Goal: Communication & Community: Answer question/provide support

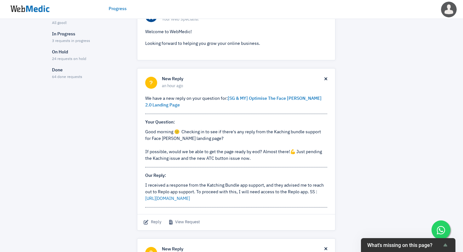
scroll to position [51, 0]
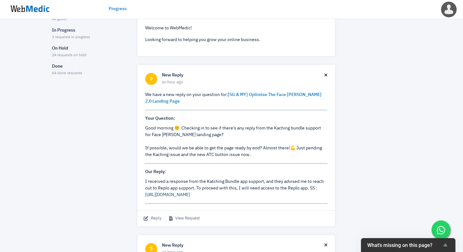
click at [190, 195] on link "https://prnt.sc/G-xXfimPfpal" at bounding box center [167, 194] width 45 height 4
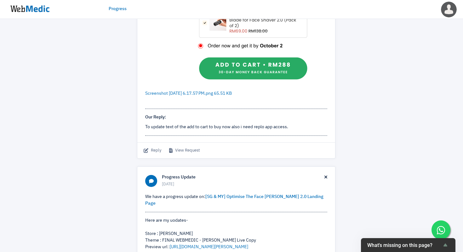
scroll to position [848, 0]
click at [143, 156] on div "Reply View Request" at bounding box center [236, 150] width 198 height 16
click at [151, 153] on span "Reply" at bounding box center [153, 150] width 18 height 6
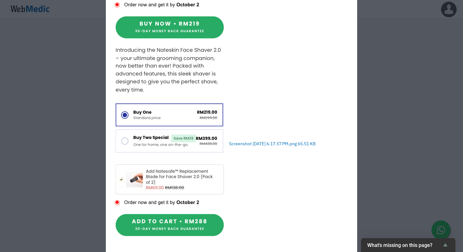
scroll to position [510, 0]
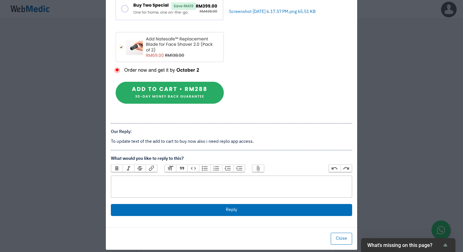
click at [193, 181] on trix-editor at bounding box center [231, 186] width 241 height 22
click at [193, 178] on trix-editor "W" at bounding box center [231, 186] width 241 height 22
type trix-editor "<div>Which email should I give access to?</div>"
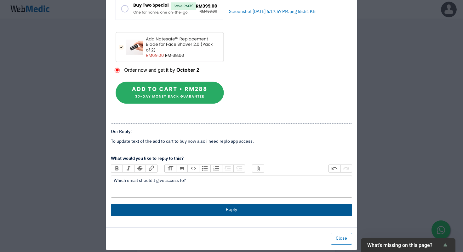
click at [213, 204] on button "Reply" at bounding box center [231, 210] width 241 height 12
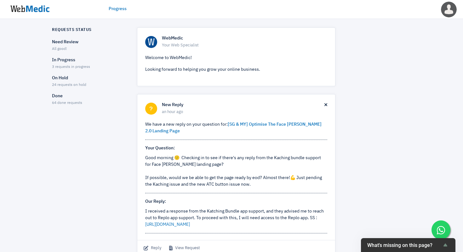
scroll to position [0, 0]
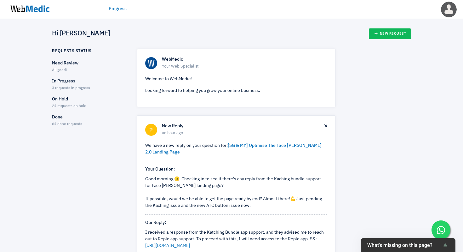
click at [191, 57] on h6 "WebMedic" at bounding box center [245, 60] width 166 height 6
click at [73, 87] on span "3 requests in progress" at bounding box center [71, 88] width 38 height 4
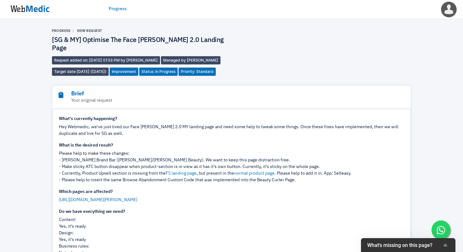
scroll to position [61, 0]
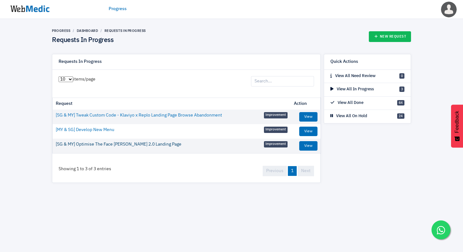
click at [116, 142] on link "[SG & MY] Optimise The Face [PERSON_NAME] 2.0 Landing Page" at bounding box center [119, 144] width 126 height 7
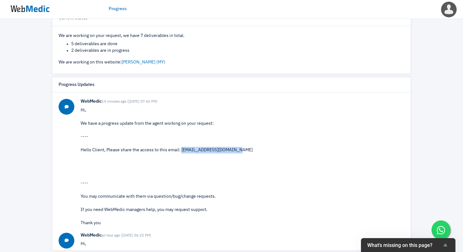
drag, startPoint x: 241, startPoint y: 141, endPoint x: 181, endPoint y: 144, distance: 59.7
click at [181, 147] on div "Hello Client, Please share the access to this email: taposokcharmyn@gmail.com" at bounding box center [243, 150] width 324 height 7
copy div "taposokcharmyn@gmail.com"
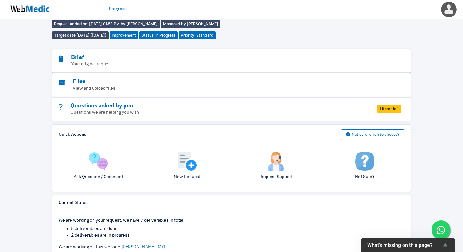
scroll to position [37, 0]
click at [33, 6] on img at bounding box center [29, 9] width 47 height 20
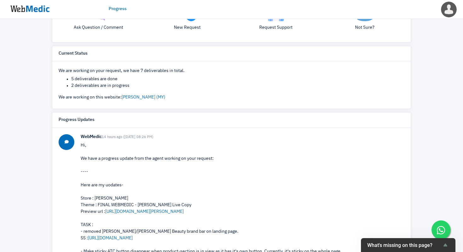
scroll to position [396, 0]
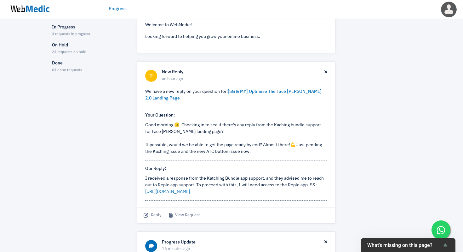
scroll to position [57, 0]
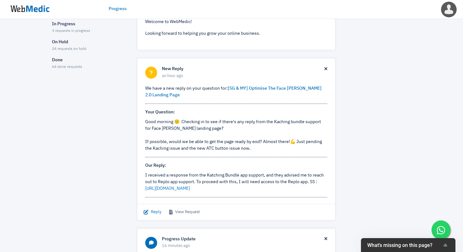
click at [157, 212] on span "Reply" at bounding box center [153, 212] width 18 height 6
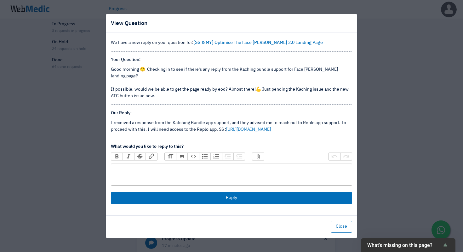
click at [206, 168] on trix-editor at bounding box center [231, 174] width 241 height 22
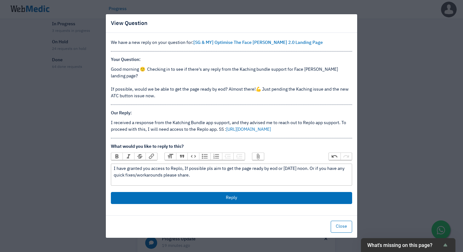
type trix-editor "<div>I have granted you access to Replo, If possible pls aim to get the page re…"
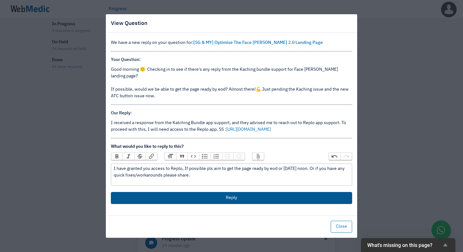
click at [230, 196] on button "Reply" at bounding box center [231, 198] width 241 height 12
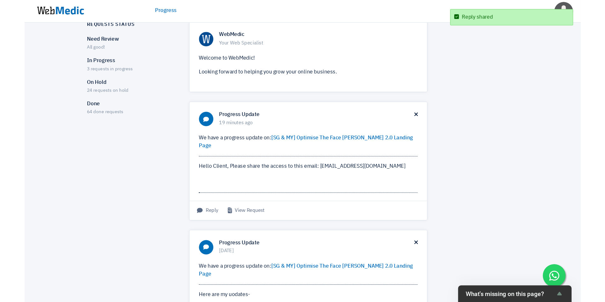
scroll to position [0, 0]
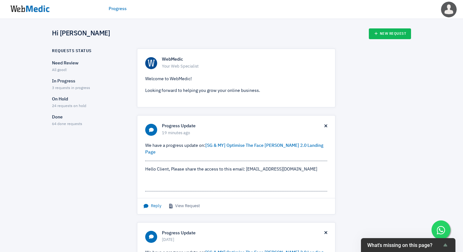
click at [156, 203] on span "Reply" at bounding box center [153, 206] width 18 height 6
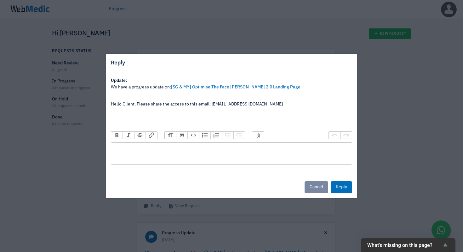
click at [195, 148] on trix-editor at bounding box center [231, 153] width 241 height 22
type trix-editor "<div>Granted<br><br></div>"
click at [318, 186] on button "Cancel" at bounding box center [317, 187] width 24 height 12
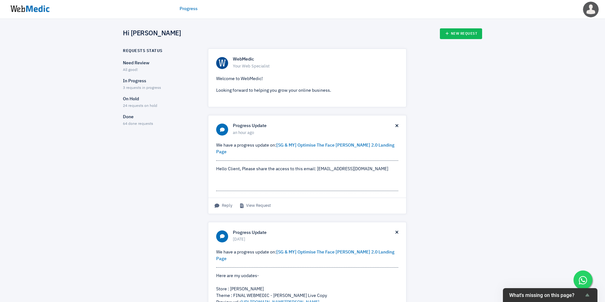
click at [471, 66] on div "Requests Status Need Review All good! In Progress 3 requests in progress On Hol…" at bounding box center [302, 275] width 359 height 452
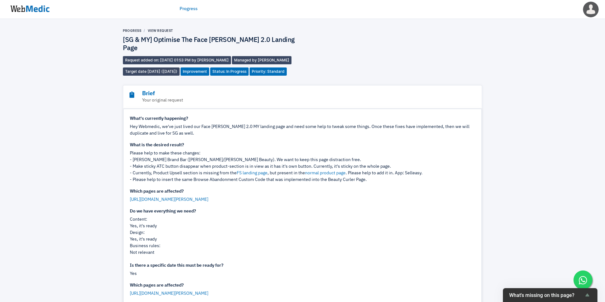
scroll to position [346, 0]
